Goal: Check status: Check status

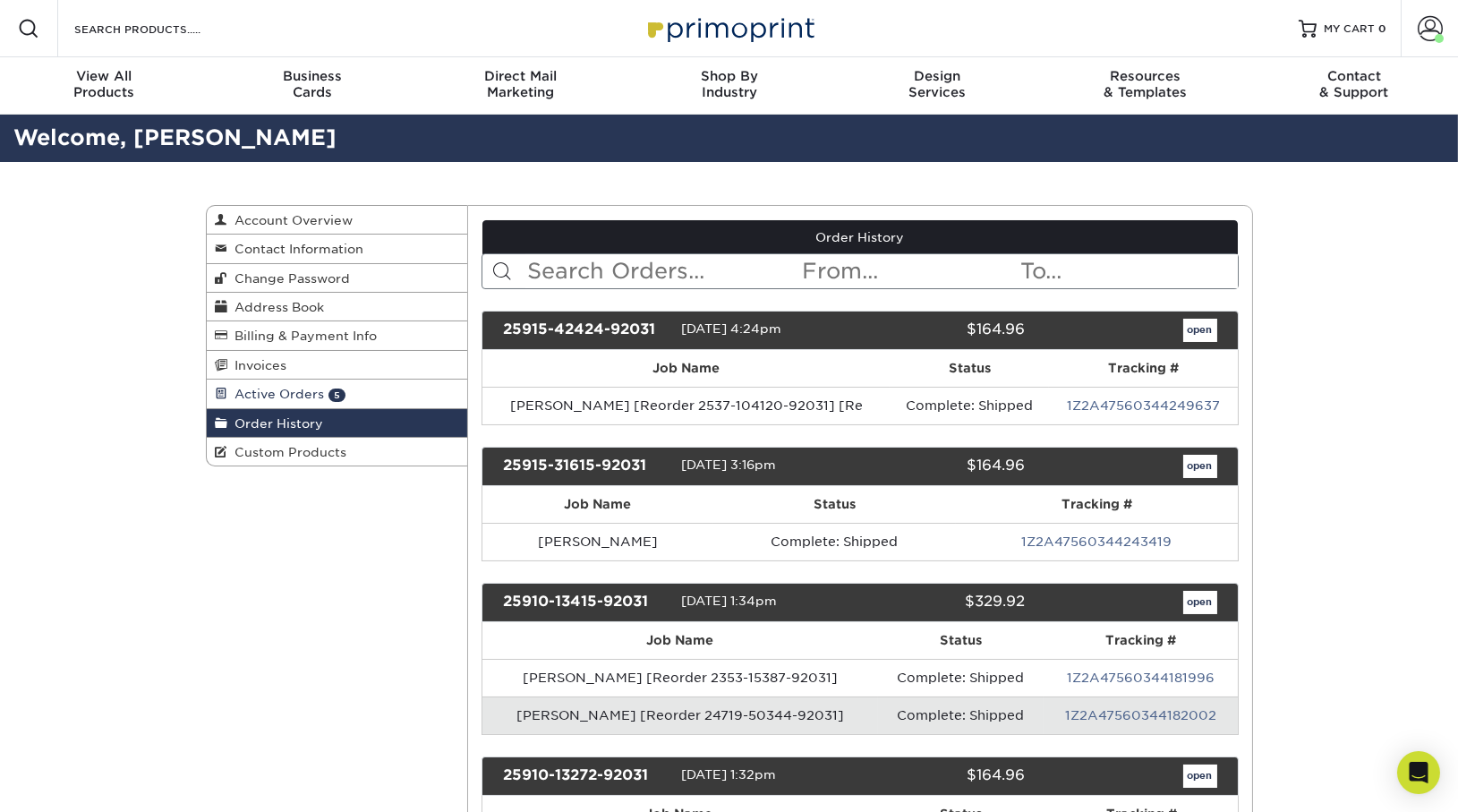
click at [248, 389] on span "Active Orders" at bounding box center [277, 393] width 97 height 14
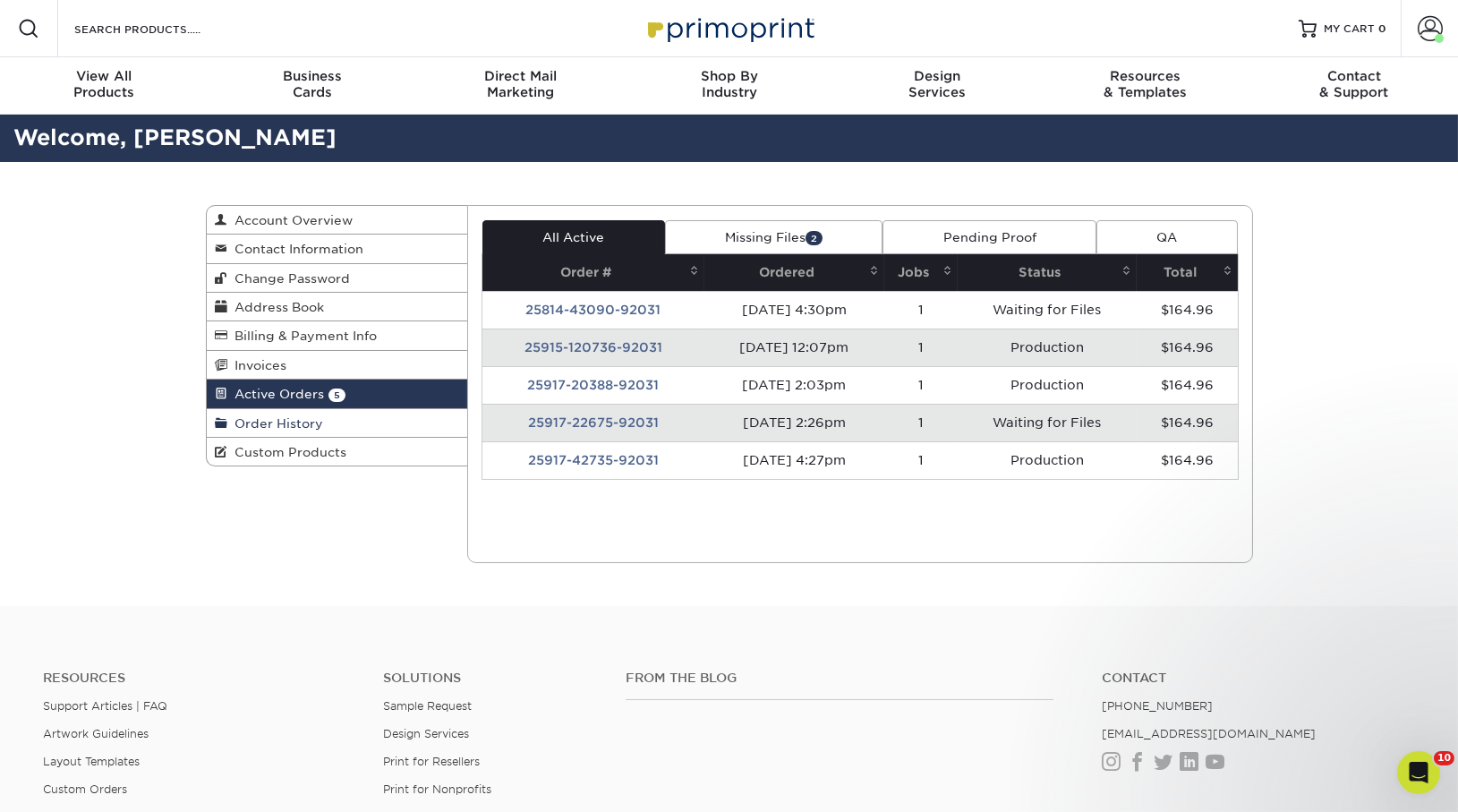
click at [282, 416] on span "Order History" at bounding box center [276, 423] width 96 height 14
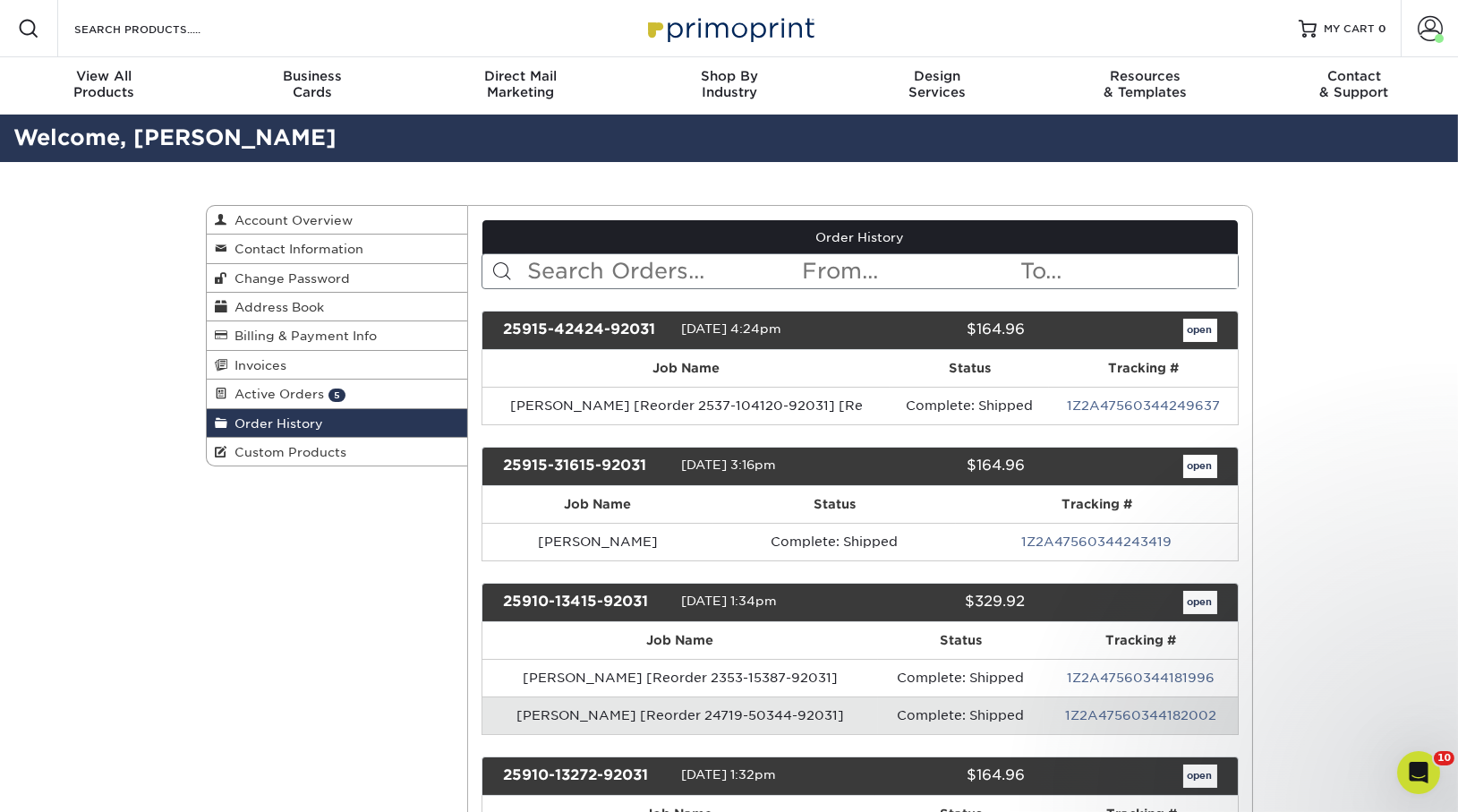
click at [594, 276] on input "text" at bounding box center [663, 271] width 275 height 34
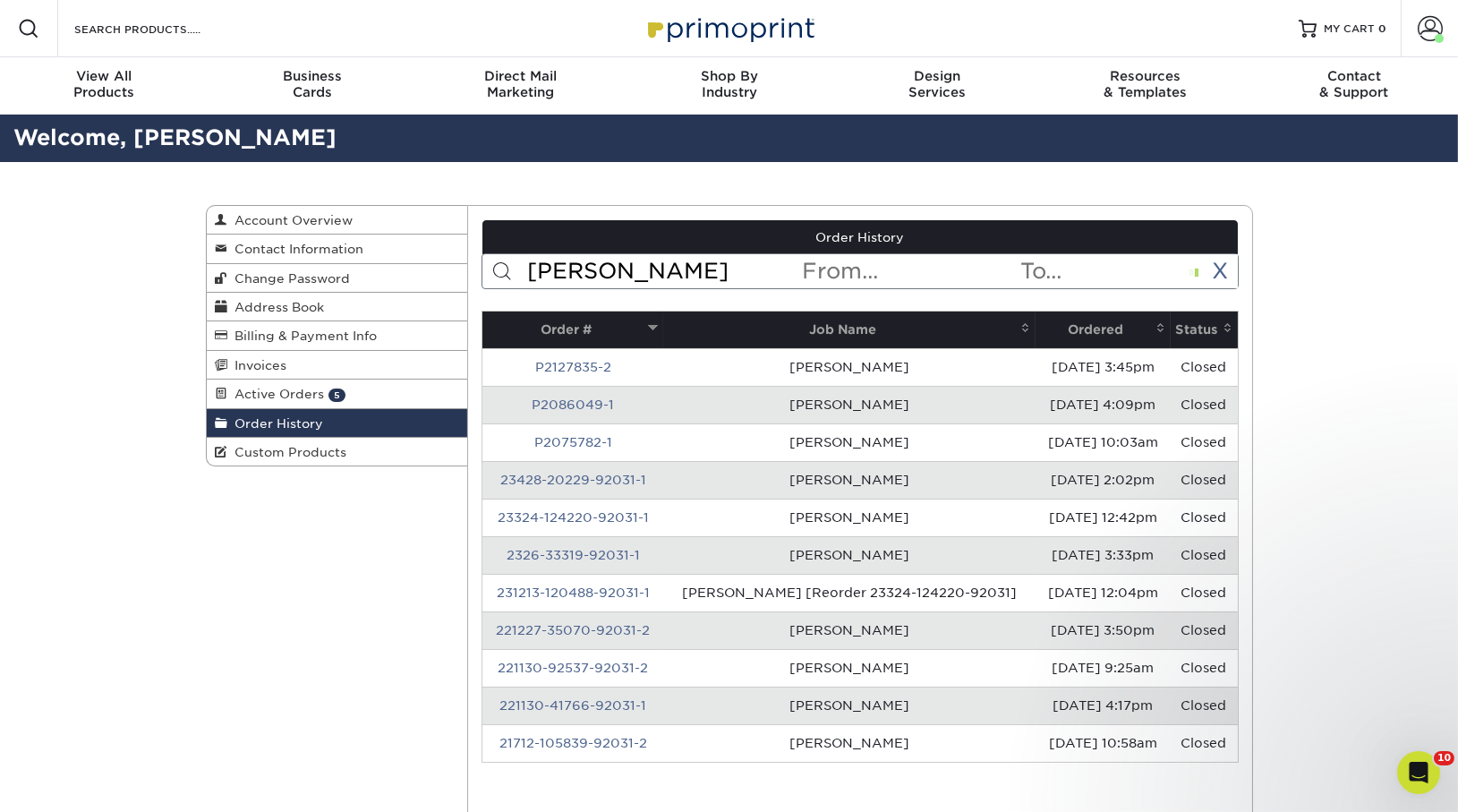
type input "[PERSON_NAME]"
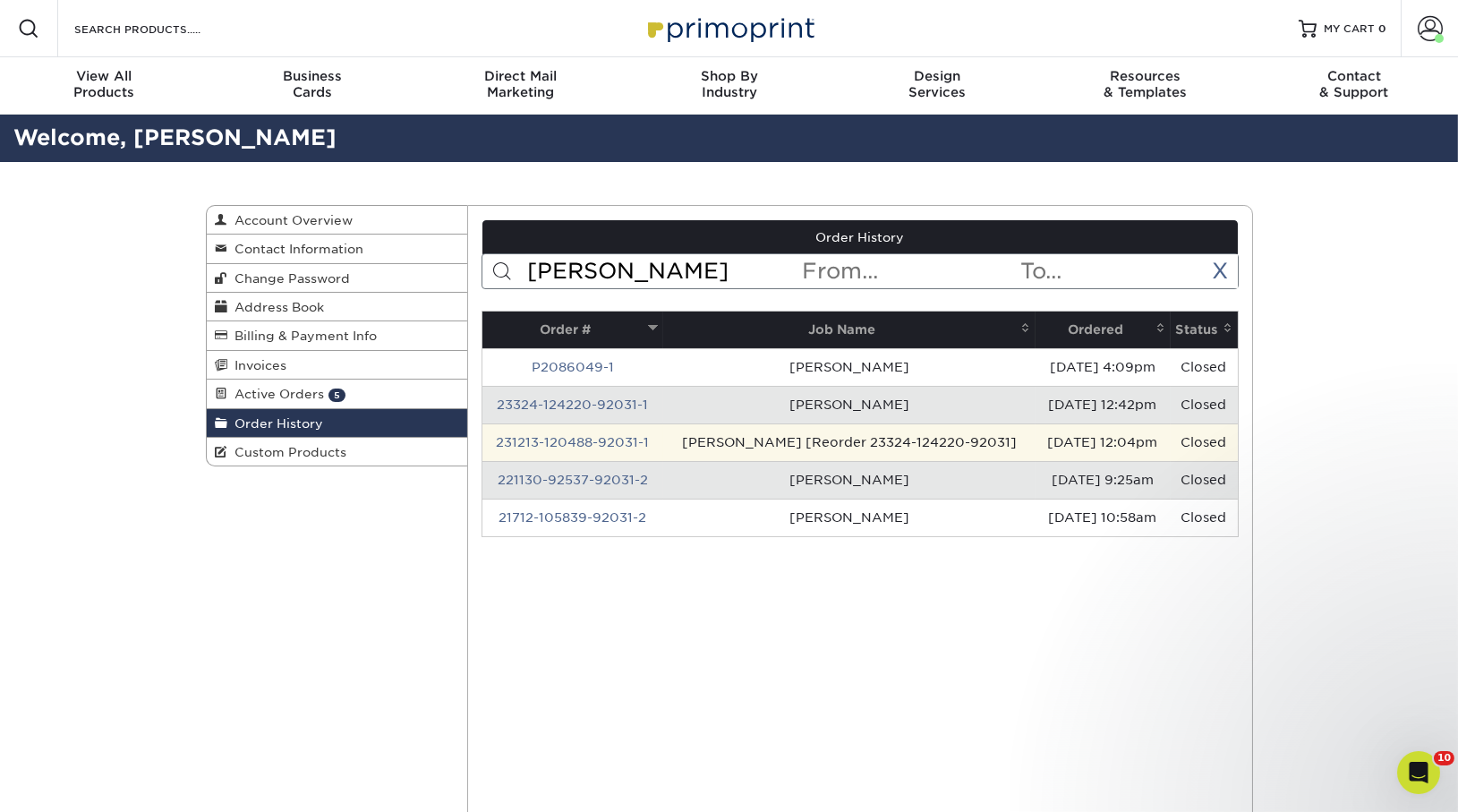
click at [566, 449] on td "231213-120488-92031-1" at bounding box center [572, 443] width 181 height 38
click at [583, 436] on link "231213-120488-92031-1" at bounding box center [572, 442] width 153 height 14
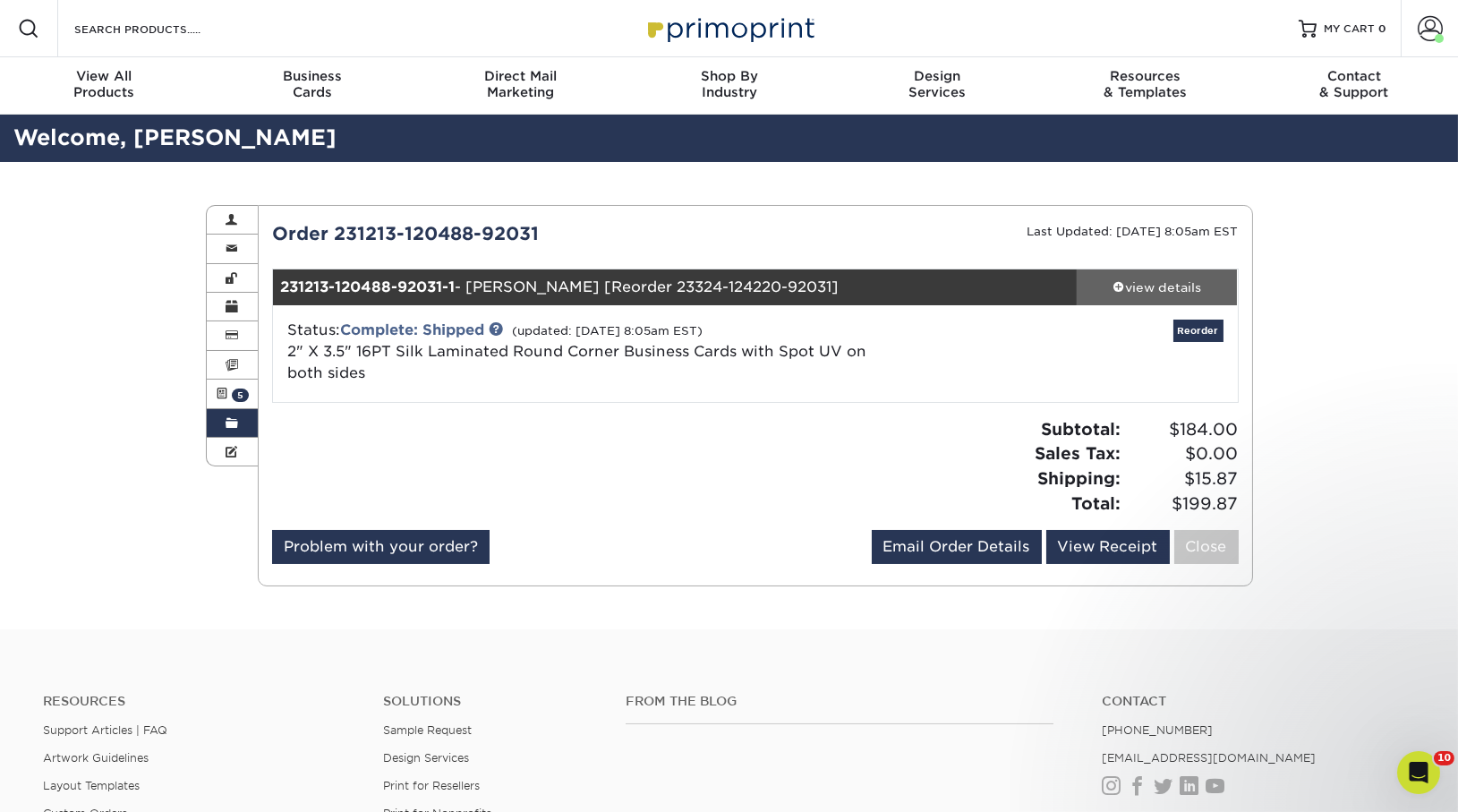
click at [1189, 285] on div "view details" at bounding box center [1157, 287] width 161 height 18
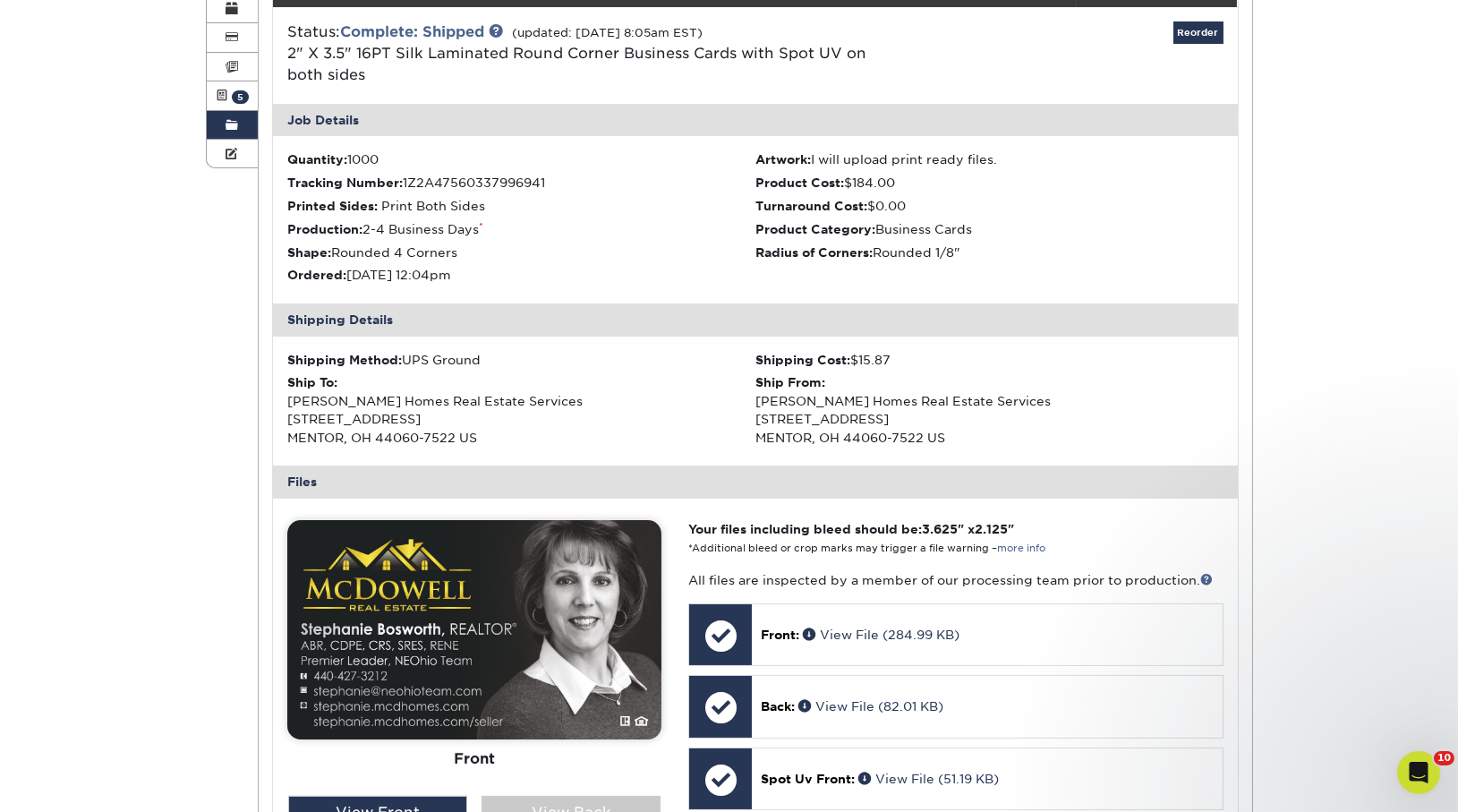
scroll to position [512, 0]
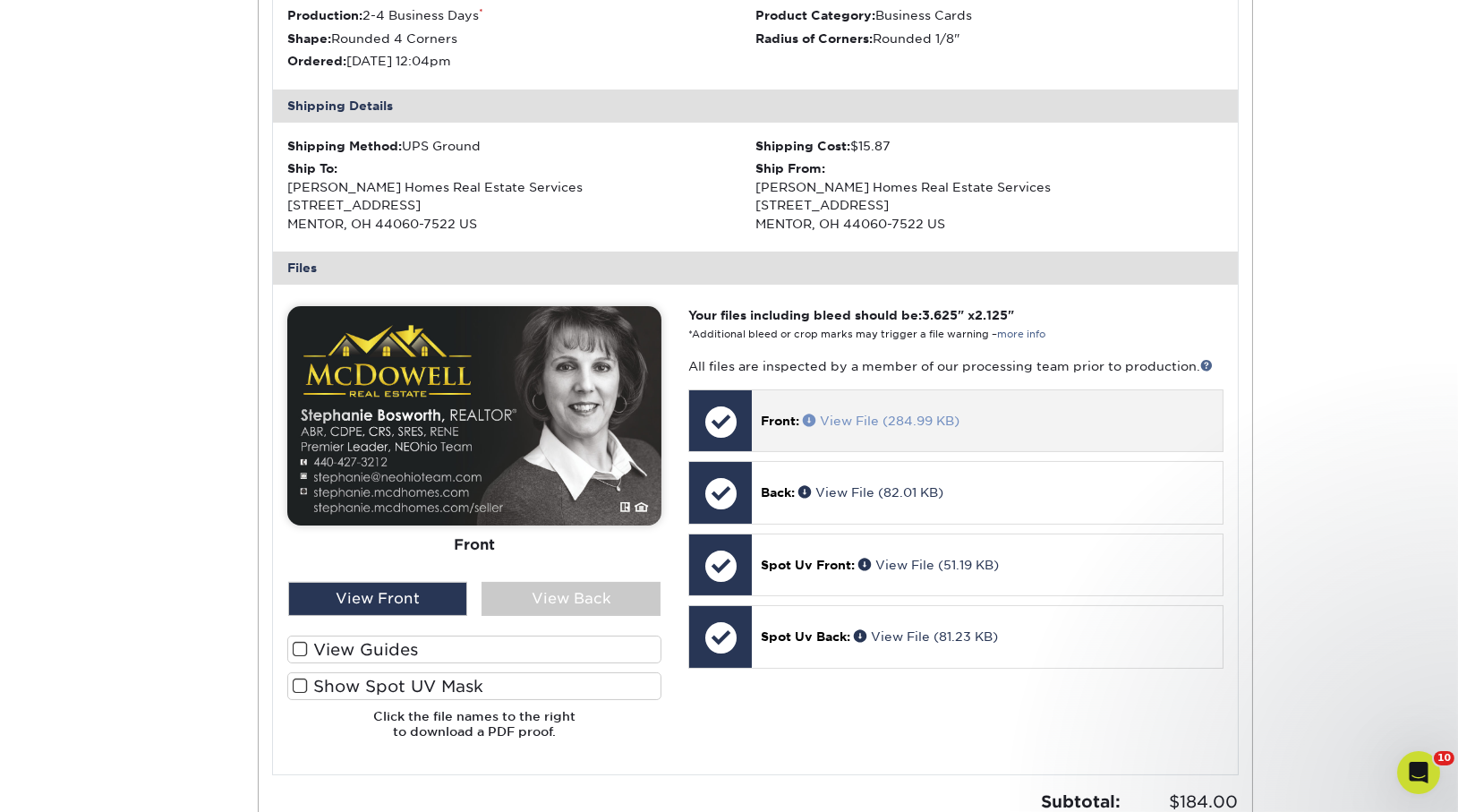
click at [919, 424] on link "View File (284.99 KB)" at bounding box center [881, 421] width 157 height 14
